Goal: Transaction & Acquisition: Purchase product/service

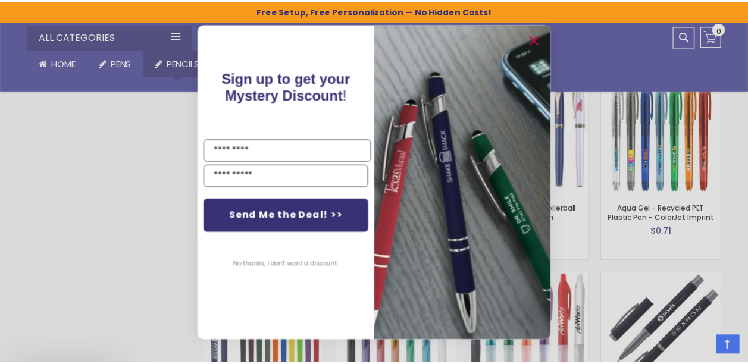
scroll to position [1904, 0]
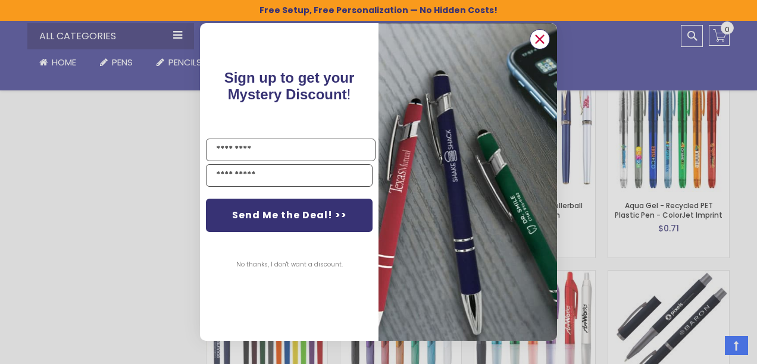
click at [536, 41] on circle "Close dialog" at bounding box center [540, 39] width 18 height 18
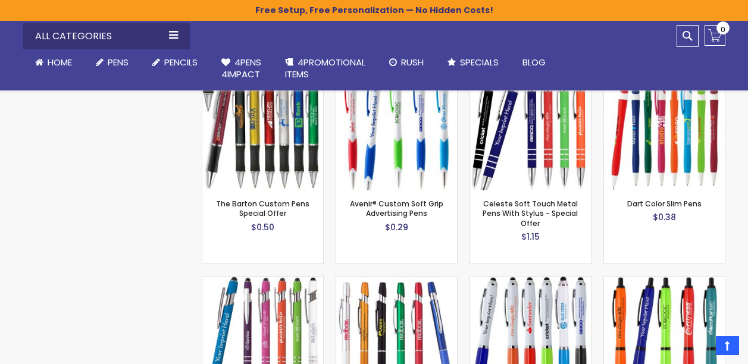
scroll to position [774, 0]
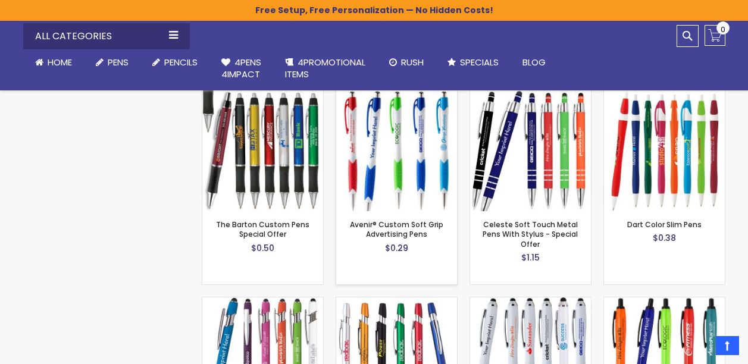
click at [393, 199] on img at bounding box center [396, 150] width 121 height 121
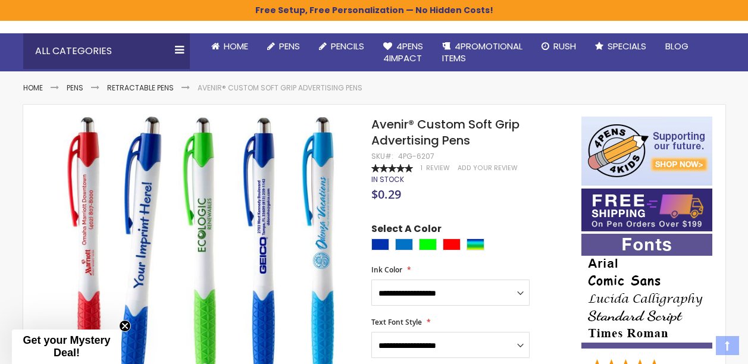
scroll to position [119, 0]
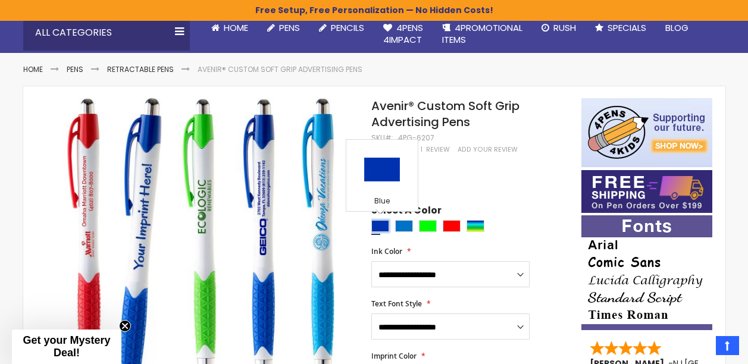
click at [379, 230] on div "Blue" at bounding box center [380, 226] width 18 height 12
type input "****"
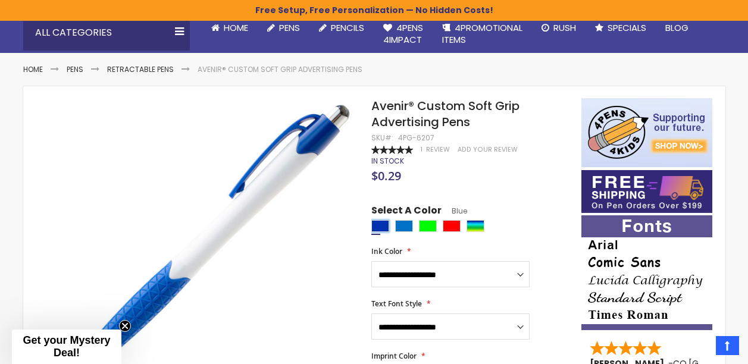
scroll to position [179, 0]
